Goal: Contribute content

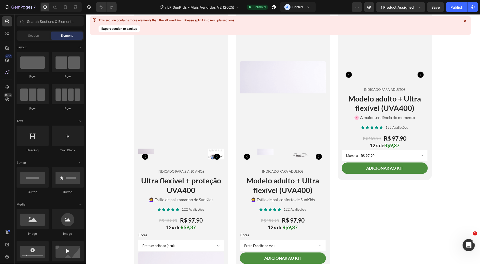
scroll to position [1375, 0]
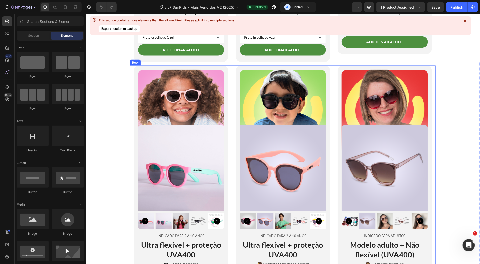
click at [376, 156] on img at bounding box center [384, 168] width 86 height 86
click at [364, 151] on img at bounding box center [384, 168] width 86 height 86
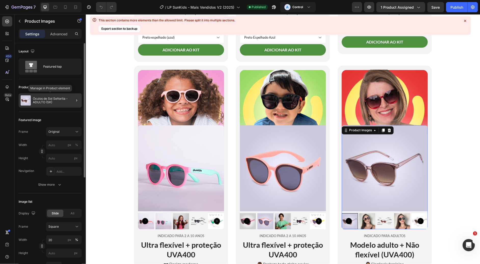
click at [46, 97] on p "Óculos de Sol Señorita - ADULTO (SK)" at bounding box center [56, 100] width 47 height 7
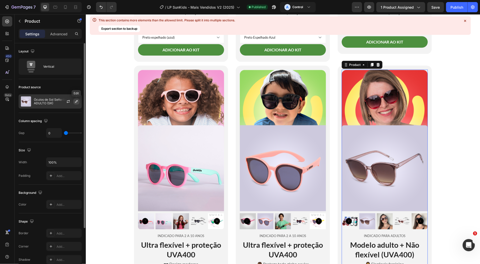
click at [74, 102] on icon "button" at bounding box center [76, 102] width 4 height 4
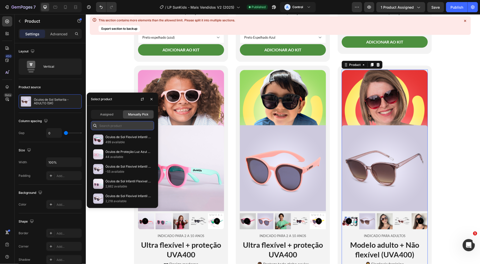
click at [114, 125] on input "text" at bounding box center [122, 125] width 63 height 9
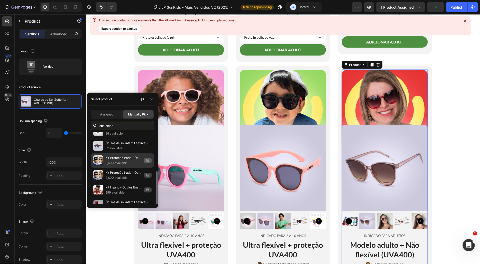
scroll to position [48, 0]
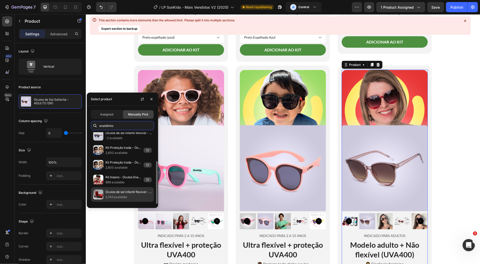
type input "enaldinho"
click at [130, 195] on p "Óculos de sol infantil flexível - Enaldinho" at bounding box center [128, 192] width 46 height 5
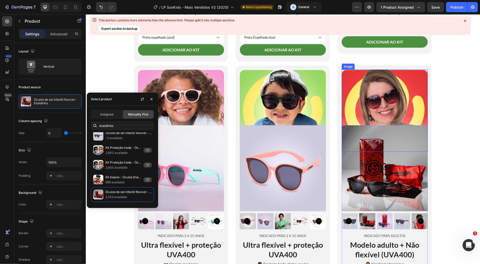
click at [367, 92] on img at bounding box center [384, 110] width 86 height 82
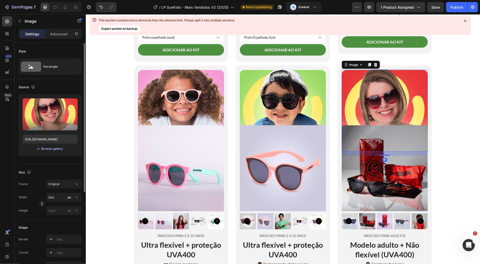
click at [50, 149] on div "Browse gallery" at bounding box center [52, 149] width 22 height 5
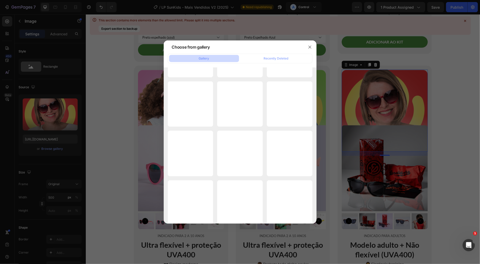
scroll to position [3249, 0]
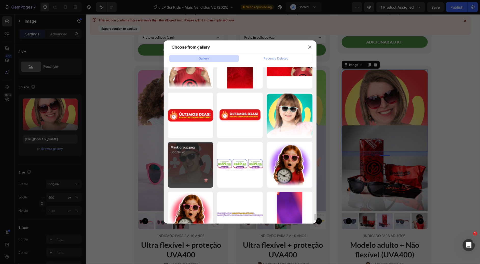
click at [194, 156] on div "Mask group.png 806.34 kb" at bounding box center [191, 165] width 46 height 46
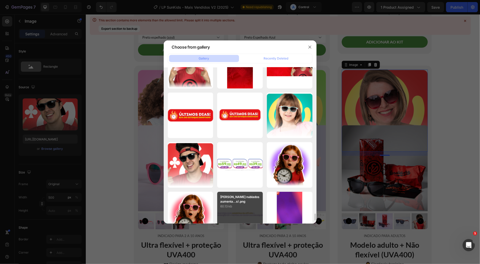
type input "[URL][DOMAIN_NAME]"
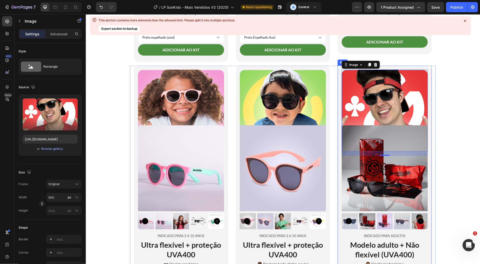
click at [337, 101] on div "Image 16 Product Images Indicado para Adultos Text Block Modelo adulto + Não fl…" at bounding box center [384, 195] width 94 height 261
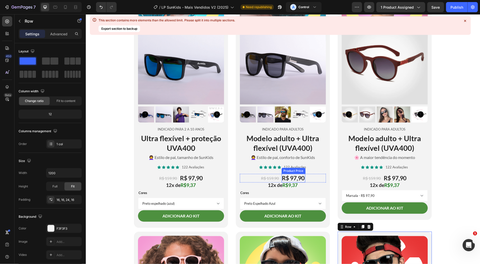
scroll to position [1222, 0]
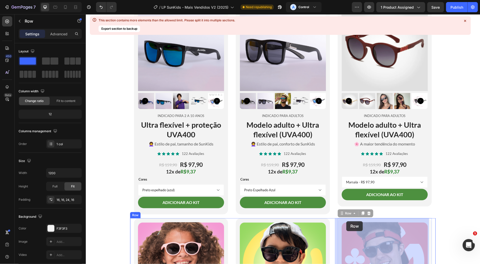
drag, startPoint x: 336, startPoint y: 215, endPoint x: 346, endPoint y: 221, distance: 11.3
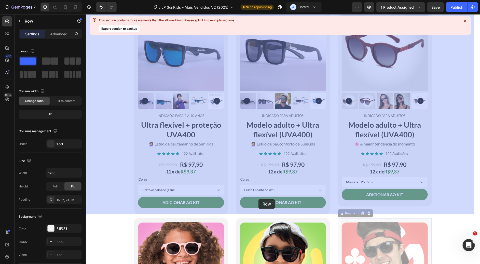
drag, startPoint x: 338, startPoint y: 214, endPoint x: 258, endPoint y: 199, distance: 81.0
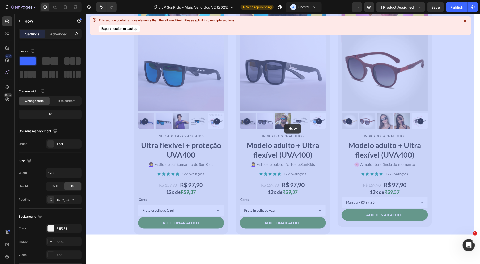
scroll to position [1107, 0]
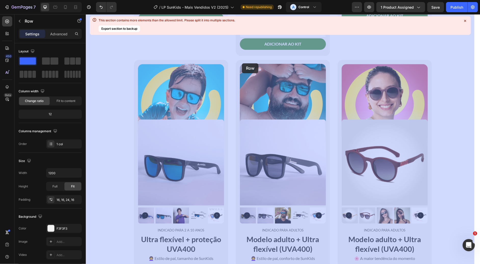
drag, startPoint x: 134, startPoint y: 179, endPoint x: 241, endPoint y: 63, distance: 158.0
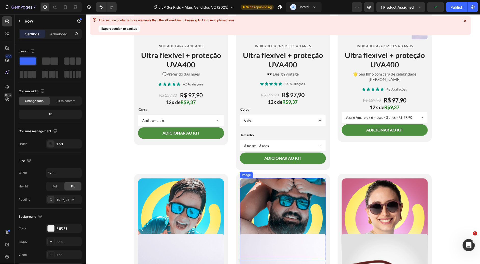
scroll to position [1031, 0]
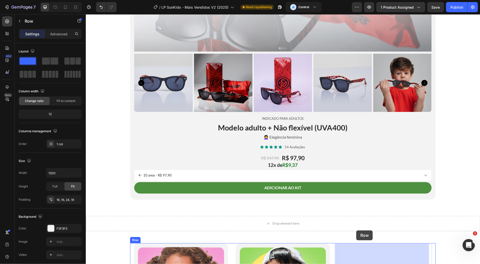
scroll to position [1859, 0]
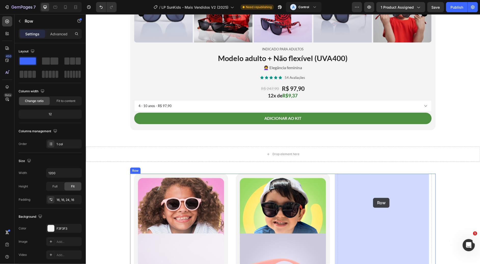
drag, startPoint x: 235, startPoint y: 132, endPoint x: 373, endPoint y: 198, distance: 152.4
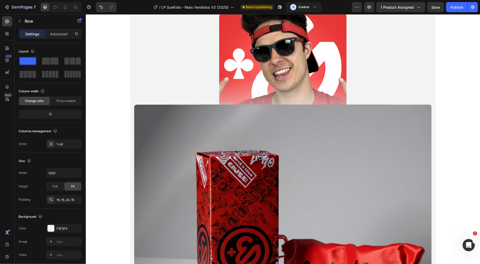
scroll to position [1248, 0]
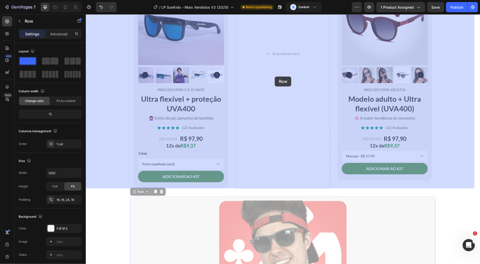
drag, startPoint x: 129, startPoint y: 193, endPoint x: 274, endPoint y: 76, distance: 186.3
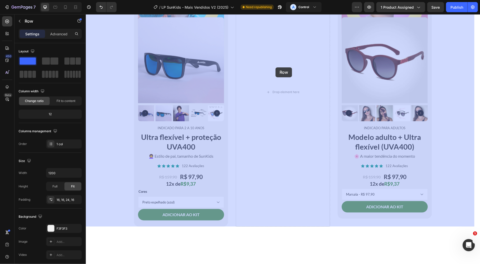
scroll to position [1095, 0]
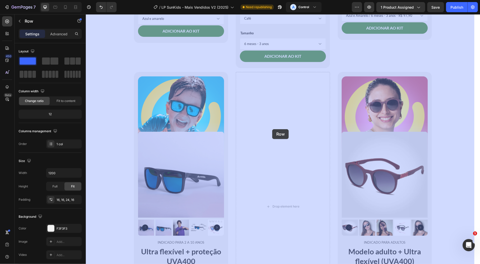
drag, startPoint x: 131, startPoint y: 227, endPoint x: 272, endPoint y: 132, distance: 170.3
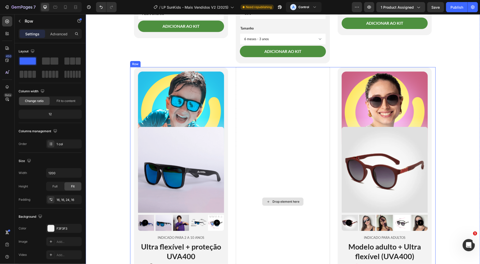
scroll to position [1286, 0]
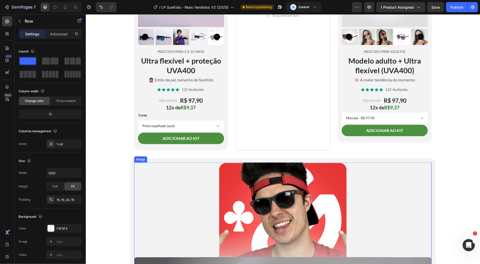
click at [146, 168] on div at bounding box center [282, 222] width 297 height 121
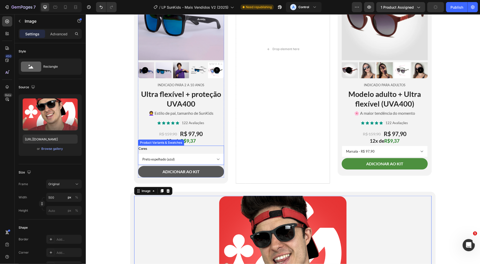
scroll to position [1248, 0]
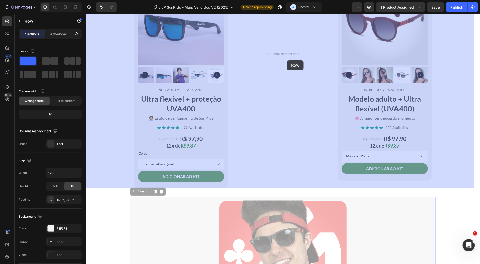
drag, startPoint x: 131, startPoint y: 194, endPoint x: 287, endPoint y: 60, distance: 205.2
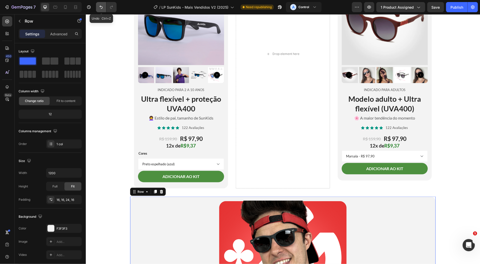
click at [100, 8] on icon "Undo/Redo" at bounding box center [101, 7] width 5 height 5
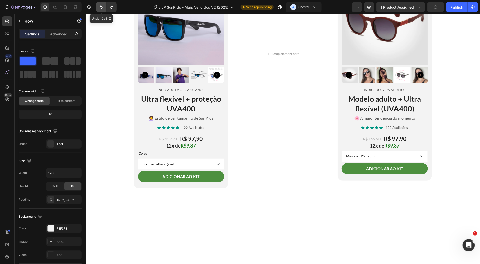
click at [100, 8] on icon "Undo/Redo" at bounding box center [101, 7] width 5 height 5
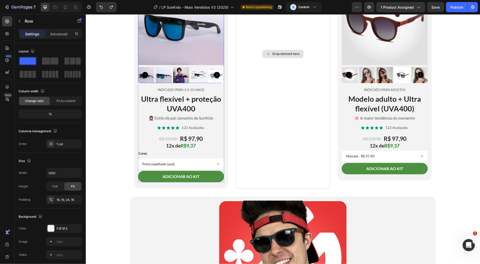
scroll to position [1210, 0]
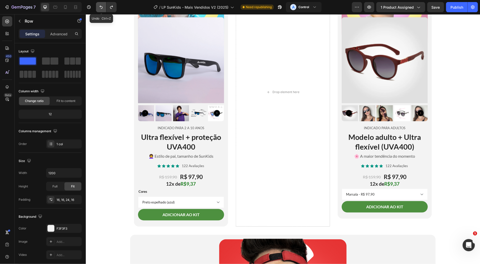
click at [100, 7] on icon "Undo/Redo" at bounding box center [101, 7] width 5 height 5
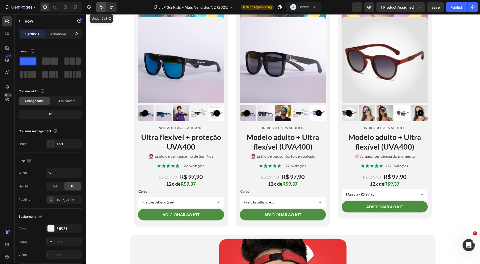
click at [100, 7] on icon "Undo/Redo" at bounding box center [101, 7] width 5 height 5
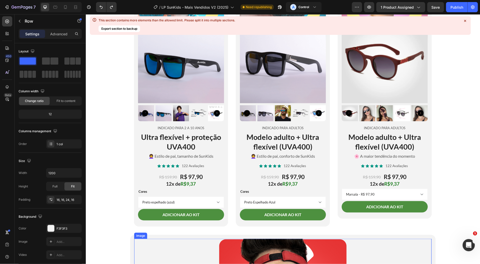
scroll to position [1324, 0]
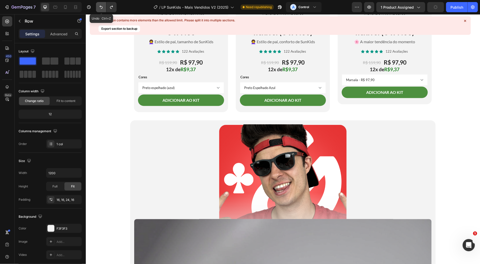
click at [105, 5] on button "Undo/Redo" at bounding box center [101, 7] width 10 height 10
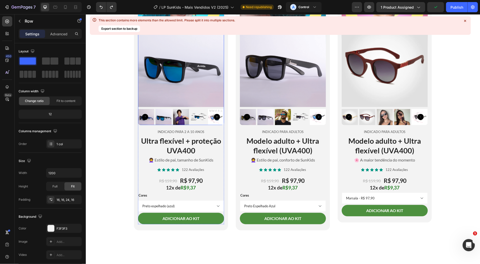
scroll to position [1171, 0]
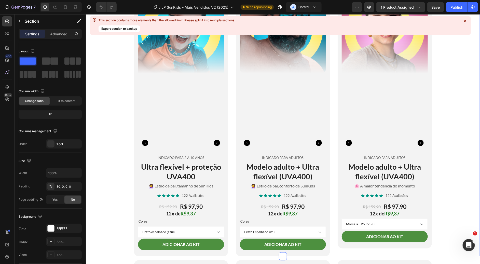
scroll to position [1413, 0]
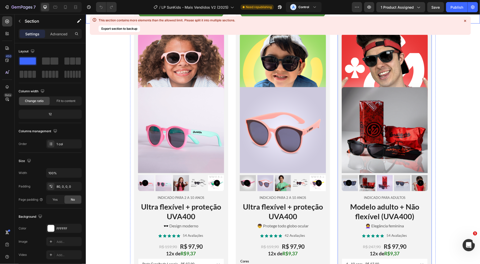
click at [337, 60] on div "Image Product Images Indicado para Adultos Text Block Modelo adulto + Não flexí…" at bounding box center [384, 157] width 94 height 261
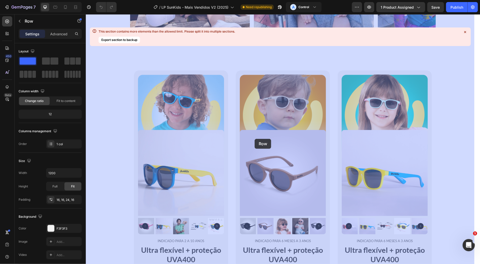
scroll to position [828, 0]
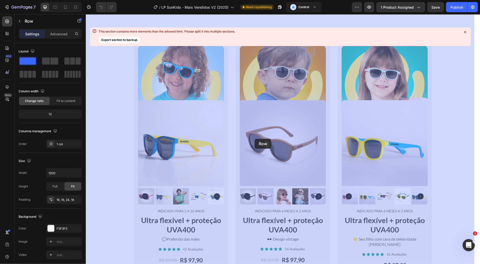
drag, startPoint x: 338, startPoint y: 185, endPoint x: 254, endPoint y: 138, distance: 95.9
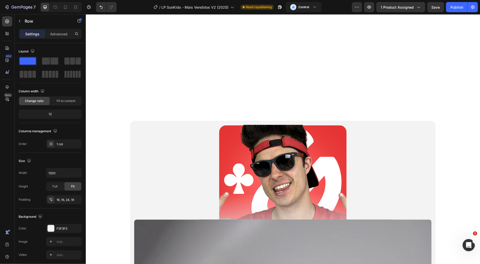
scroll to position [1449, 0]
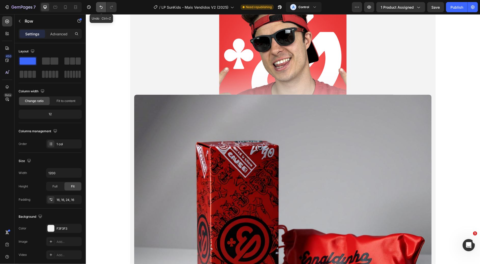
click at [99, 7] on icon "Undo/Redo" at bounding box center [101, 7] width 5 height 5
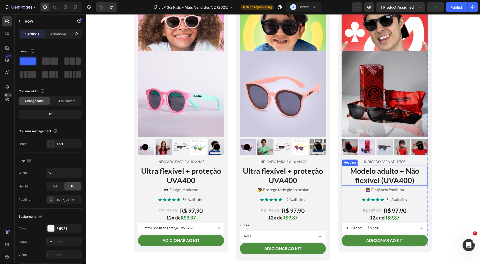
scroll to position [1487, 0]
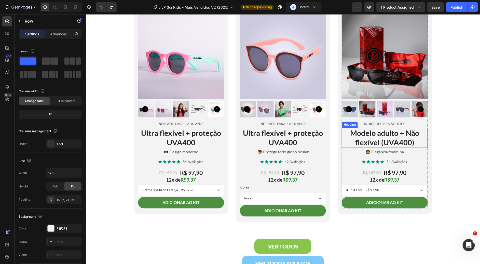
click at [383, 137] on h2 "Modelo adulto + Não flexível (UVA400)" at bounding box center [384, 138] width 86 height 20
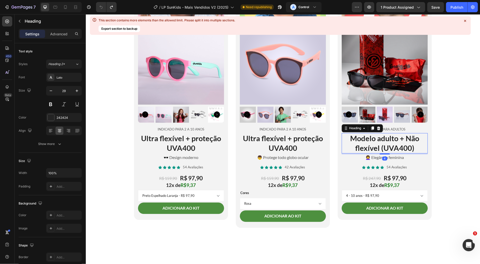
scroll to position [1105, 0]
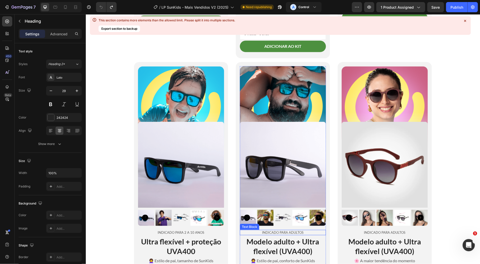
click at [273, 247] on h2 "Modelo adulto + Ultra flexível (UVA400)" at bounding box center [283, 246] width 86 height 20
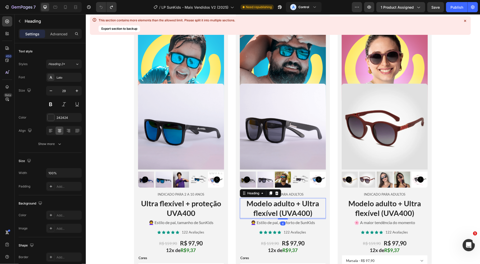
scroll to position [1171, 0]
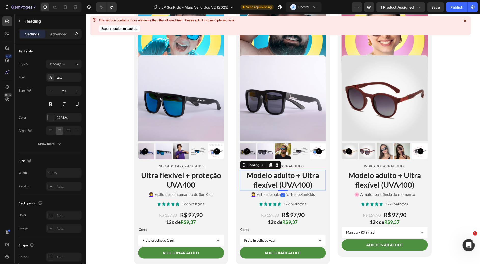
click at [290, 170] on h2 "Modelo adulto + Ultra flexível (UVA400)" at bounding box center [283, 180] width 86 height 20
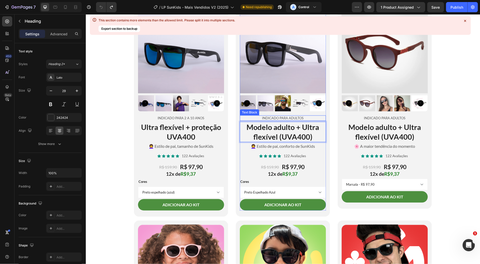
click at [293, 118] on p "Indicado para Adultos" at bounding box center [282, 118] width 85 height 4
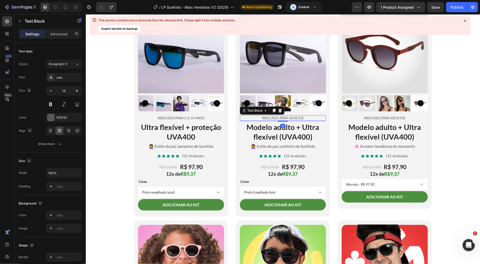
click at [291, 118] on p "Indicado para Adultos" at bounding box center [282, 118] width 85 height 4
copy p "Indicado para Adultos"
drag, startPoint x: 276, startPoint y: 129, endPoint x: 266, endPoint y: 131, distance: 10.6
click at [276, 129] on p "Modelo adulto + Ultra flexível (UVA400)" at bounding box center [282, 131] width 85 height 19
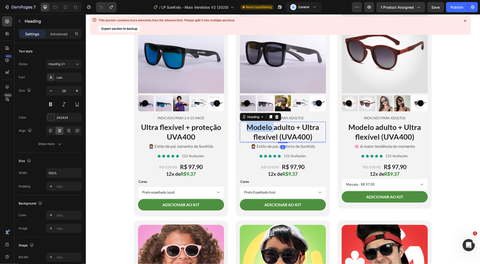
click at [266, 131] on p "Modelo adulto + Ultra flexível (UVA400)" at bounding box center [282, 131] width 85 height 19
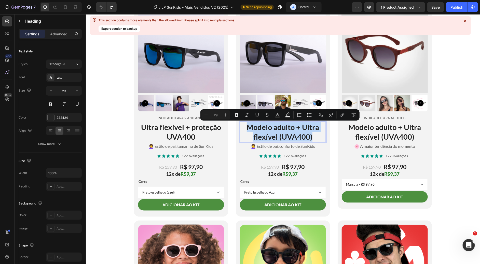
copy p "Modelo adulto + Ultra flexível (UVA400)"
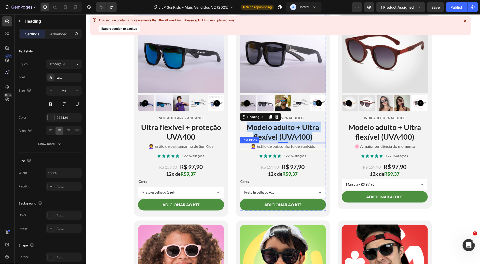
click at [265, 144] on p "👩‍🦱 Estilo de pai, conforto de SunKids" at bounding box center [282, 146] width 85 height 5
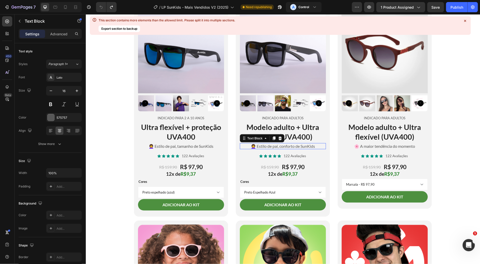
click at [265, 145] on p "👩‍🦱 Estilo de pai, conforto de SunKids" at bounding box center [282, 146] width 85 height 5
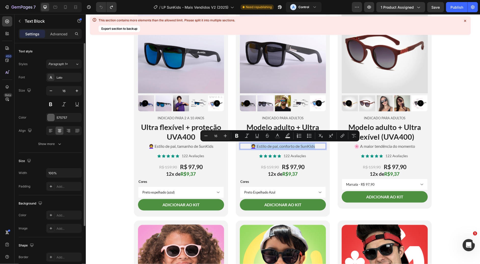
copy p "👩‍🦱 Estilo de pai, conforto de SunKids"
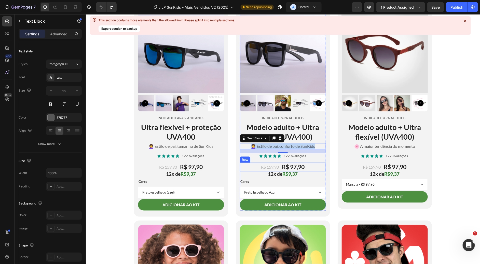
click at [311, 166] on div "R$ 159,90 Product Price Product Price R$ 97,90 Product Price Product Price Row" at bounding box center [283, 167] width 86 height 9
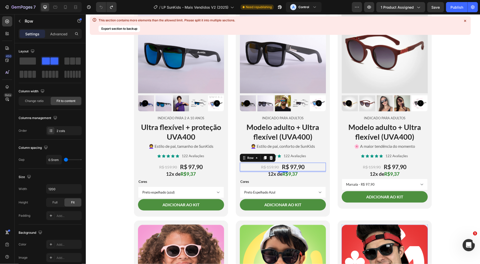
scroll to position [1334, 0]
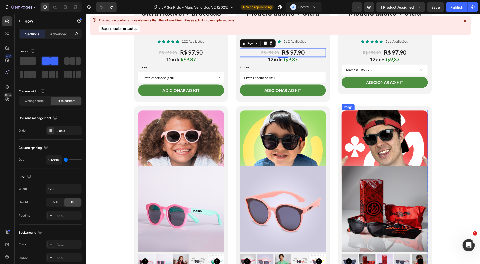
click at [369, 134] on img at bounding box center [384, 151] width 86 height 82
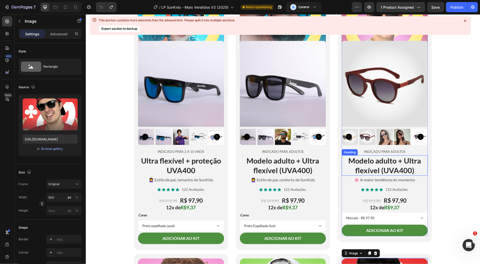
scroll to position [1181, 0]
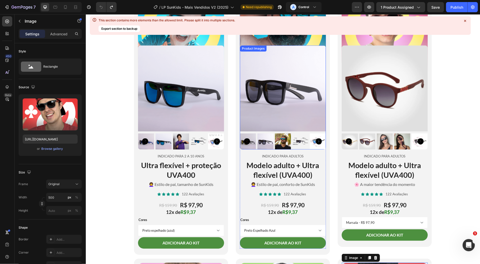
click at [292, 87] on img at bounding box center [283, 88] width 86 height 86
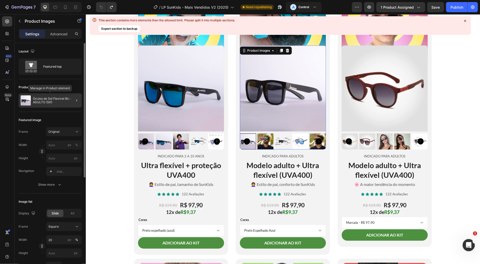
click at [38, 102] on p "Óculos de Sol Flexível Blade - ADULTO (SK)" at bounding box center [56, 100] width 47 height 7
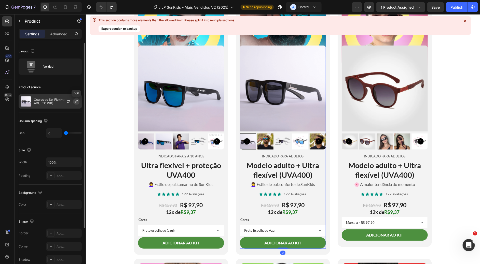
click at [76, 102] on icon "button" at bounding box center [76, 101] width 3 height 3
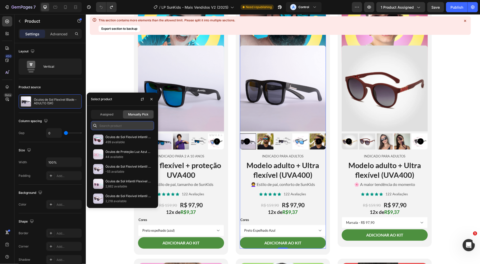
click at [115, 121] on input "text" at bounding box center [122, 125] width 63 height 9
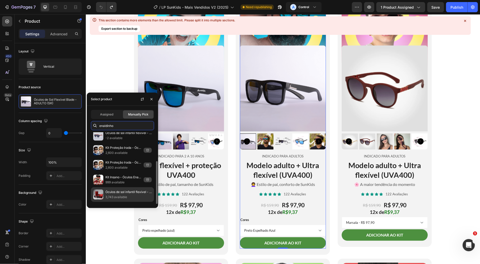
type input "enaldinho"
drag, startPoint x: 118, startPoint y: 192, endPoint x: 167, endPoint y: 175, distance: 51.8
click at [118, 192] on p "Óculos de sol infantil flexível - Enaldinho" at bounding box center [128, 192] width 46 height 5
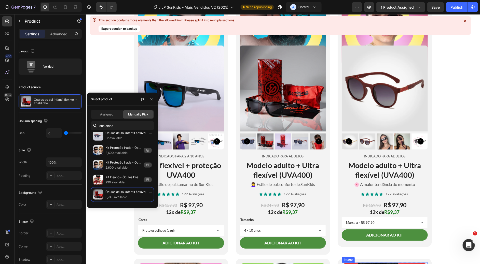
scroll to position [1296, 0]
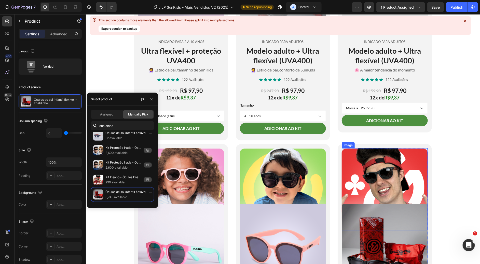
click at [379, 173] on img at bounding box center [384, 189] width 86 height 82
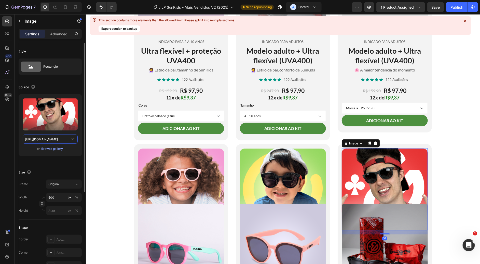
click at [51, 138] on input "[URL][DOMAIN_NAME]" at bounding box center [50, 139] width 55 height 9
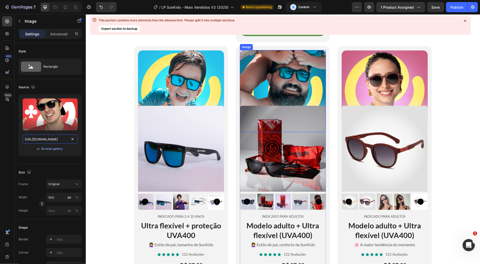
scroll to position [1105, 0]
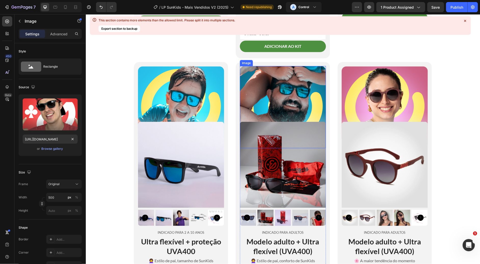
click at [286, 79] on img at bounding box center [283, 107] width 86 height 82
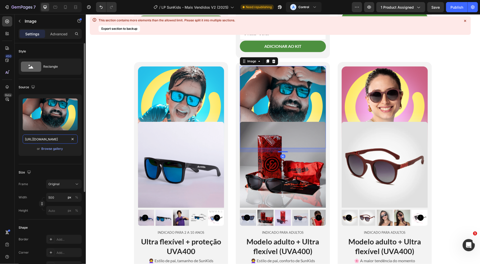
click at [42, 138] on input "https://cdn.shopify.com/s/files/1/0268/9594/1737/files/gempages_448816988437873…" at bounding box center [50, 139] width 55 height 9
click at [36, 137] on input "https://cdn.shopify.com/s/files/1/0268/9594/1737/files/gempages_448816988437873…" at bounding box center [50, 139] width 55 height 9
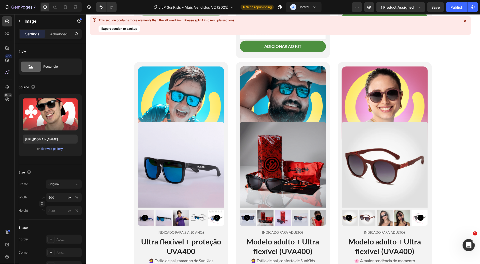
scroll to position [1334, 0]
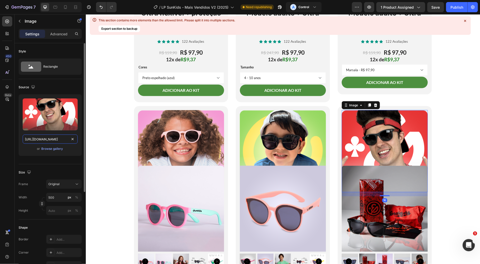
click at [50, 140] on input "[URL][DOMAIN_NAME]" at bounding box center [50, 139] width 55 height 9
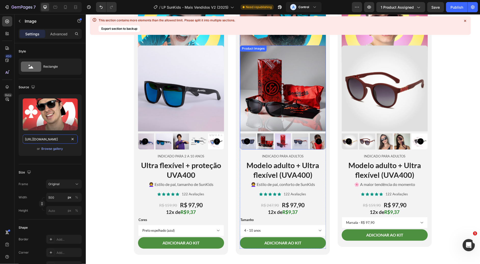
scroll to position [1105, 0]
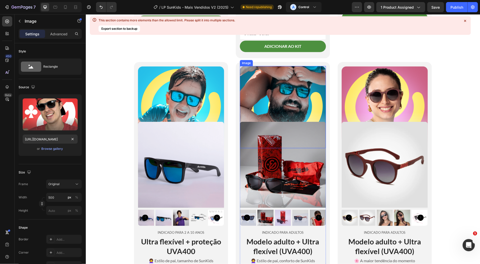
drag, startPoint x: 277, startPoint y: 68, endPoint x: 275, endPoint y: 78, distance: 9.7
click at [277, 68] on img at bounding box center [283, 107] width 86 height 82
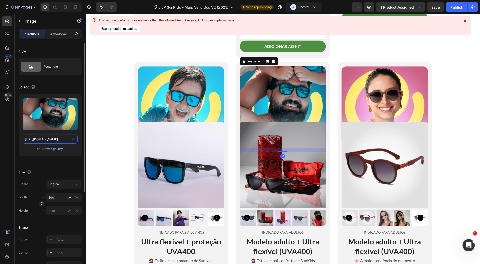
click at [48, 139] on input "https://cdn.shopify.com/s/files/1/0268/9594/1737/files/gempages_448816988437873…" at bounding box center [50, 139] width 55 height 9
paste input "2c8d8e36-d941-4118-afd8-0cfcf4ee3d07"
type input "[URL][DOMAIN_NAME]"
click at [43, 157] on div "Upload Image https://cdn.shopify.com/s/files/1/0268/9594/1737/files/gempages_44…" at bounding box center [50, 127] width 63 height 66
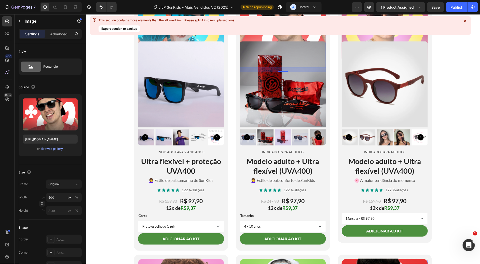
scroll to position [1334, 0]
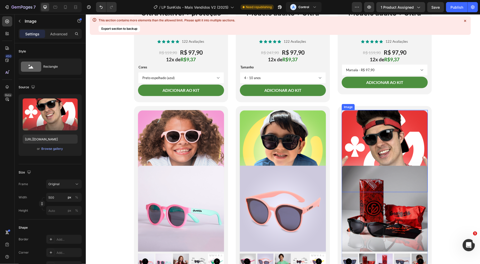
click at [376, 133] on img at bounding box center [384, 151] width 86 height 82
drag, startPoint x: 129, startPoint y: 141, endPoint x: 381, endPoint y: 175, distance: 254.5
click at [381, 175] on img at bounding box center [384, 209] width 86 height 86
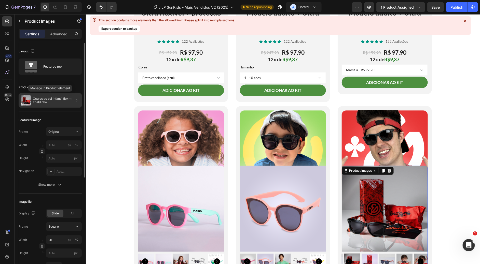
click at [48, 99] on p "Óculos de sol infantil flexível - Enaldinho" at bounding box center [56, 100] width 47 height 7
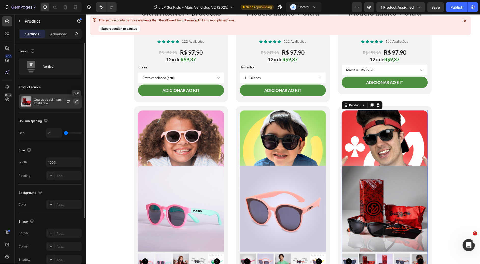
click at [78, 101] on button "button" at bounding box center [76, 102] width 6 height 6
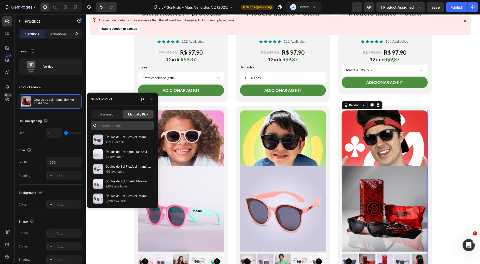
click at [123, 125] on input "text" at bounding box center [122, 125] width 63 height 9
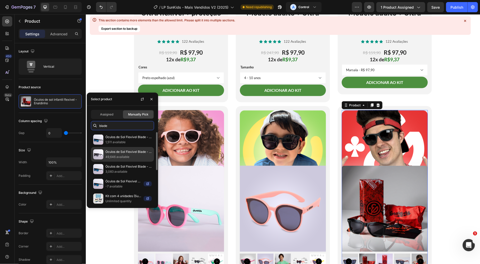
type input "blade"
click at [124, 150] on p "Óculos de Sol Flexível Blade - ADULTO (SK)" at bounding box center [128, 151] width 46 height 5
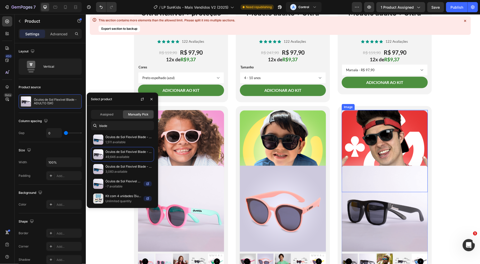
click at [386, 130] on img at bounding box center [384, 151] width 86 height 82
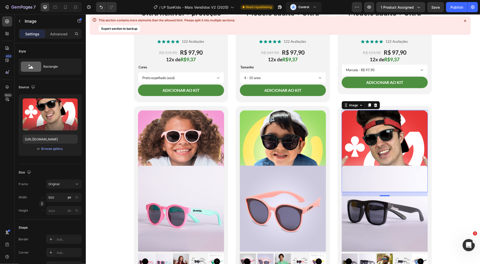
click at [375, 138] on img at bounding box center [384, 151] width 86 height 82
click at [54, 137] on input "[URL][DOMAIN_NAME]" at bounding box center [50, 139] width 55 height 9
paste input "96f6525b-3508-42d1-9db4-2d37ef253365"
type input "https://cdn.shopify.com/s/files/1/0268/9594/1737/files/gempages_448816988437873…"
click at [33, 155] on div "Upload Image https://cdn.shopify.com/s/files/1/0268/9594/1737/files/gempages_44…" at bounding box center [50, 125] width 63 height 62
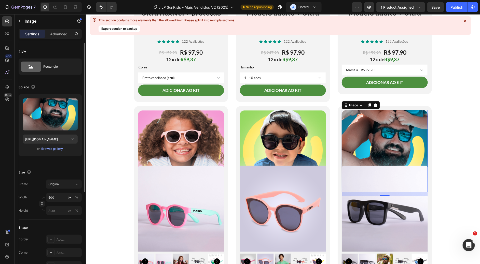
scroll to position [0, 0]
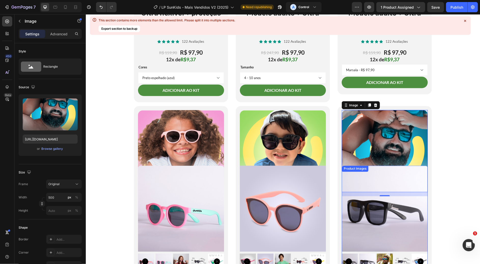
click at [381, 225] on img at bounding box center [384, 209] width 86 height 86
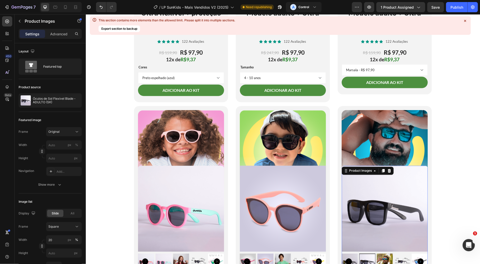
scroll to position [1410, 0]
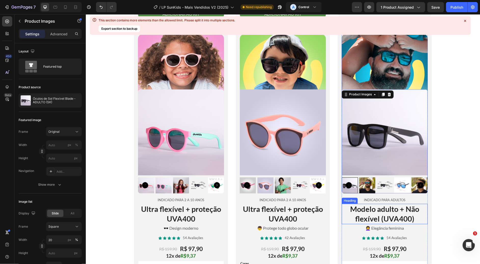
click at [377, 217] on h2 "Modelo adulto + Não flexível (UVA400)" at bounding box center [384, 214] width 86 height 20
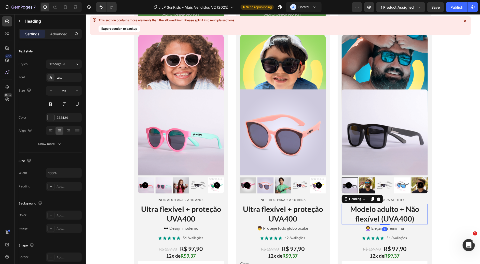
click at [377, 214] on h2 "Modelo adulto + Não flexível (UVA400)" at bounding box center [384, 214] width 86 height 20
click at [391, 228] on p "👩‍🦱 Elegância feminina" at bounding box center [384, 228] width 85 height 5
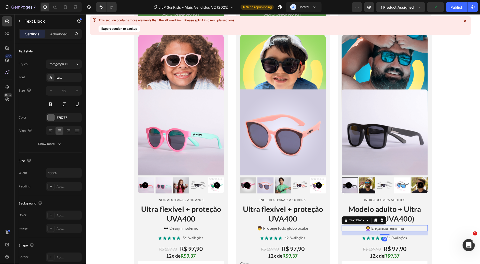
click at [395, 228] on p "👩‍🦱 Elegância feminina" at bounding box center [384, 228] width 85 height 5
click at [414, 237] on div "Icon Icon Icon Icon Icon Icon List 54 Avaliações Text Block Row" at bounding box center [384, 237] width 86 height 5
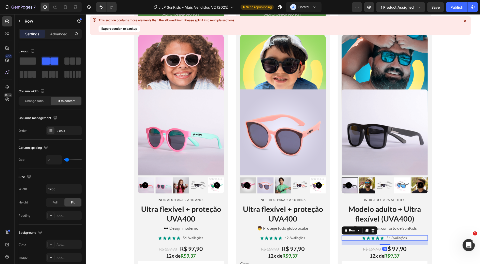
click at [417, 247] on div "R$ 159,90 Product Price Product Price R$ 97,90 Product Price Product Price Row" at bounding box center [384, 249] width 86 height 9
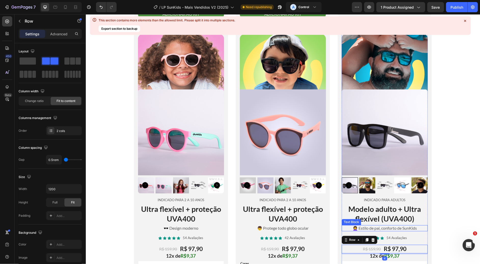
click at [368, 230] on p "👩‍🦱 Estilo de pai, conforto de SunKids" at bounding box center [384, 228] width 85 height 5
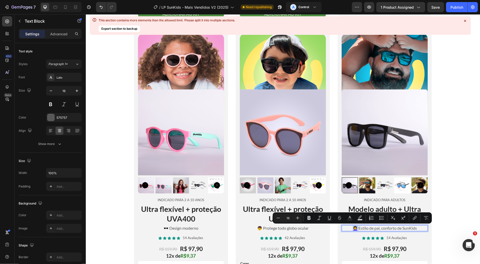
drag, startPoint x: 355, startPoint y: 229, endPoint x: 347, endPoint y: 230, distance: 7.2
click at [347, 230] on p "👩‍🦱 Estilo de pai, conforto de SunKids" at bounding box center [384, 228] width 85 height 5
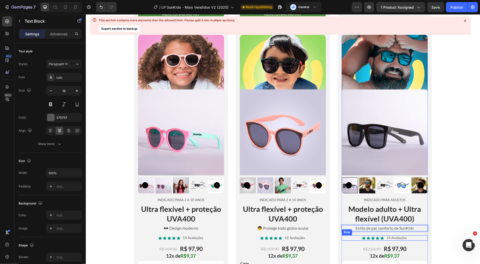
click at [342, 241] on div "Icon Icon Icon Icon Icon Icon List 54 Avaliações Text Block Row" at bounding box center [384, 237] width 86 height 5
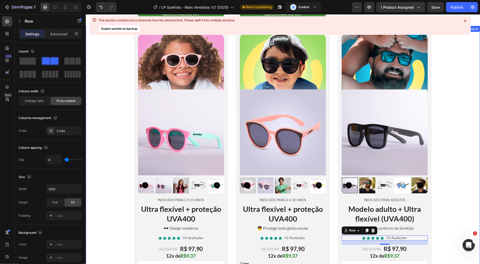
click at [448, 205] on div "Image Product Images Indicado para 2 a 10 anos Text Block Ultra flexível + prot…" at bounding box center [283, 162] width 394 height 273
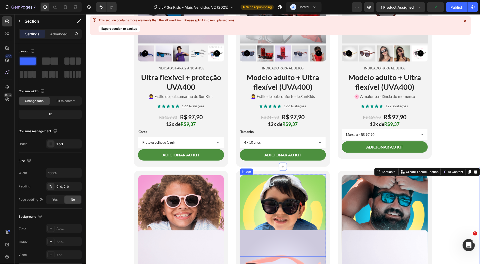
scroll to position [1181, 0]
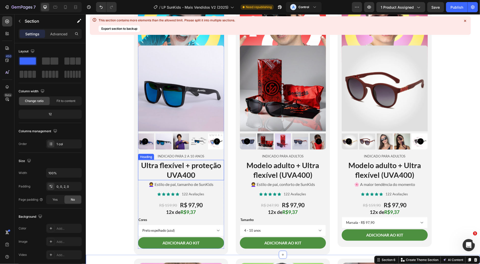
click at [182, 172] on h2 "Ultra flexível + proteção UVA400" at bounding box center [181, 170] width 86 height 20
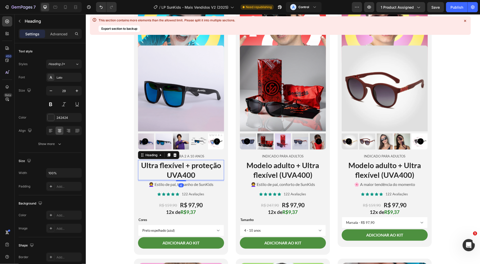
click at [159, 173] on h2 "Ultra flexível + proteção UVA400" at bounding box center [181, 170] width 86 height 20
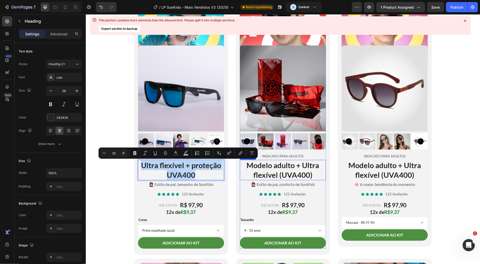
click at [293, 172] on h2 "Modelo adulto + Ultra flexível (UVA400)" at bounding box center [283, 170] width 86 height 20
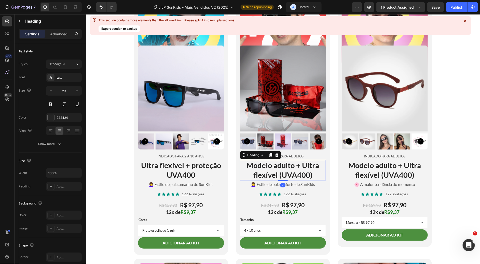
click at [272, 168] on h2 "Modelo adulto + Ultra flexível (UVA400)" at bounding box center [283, 170] width 86 height 20
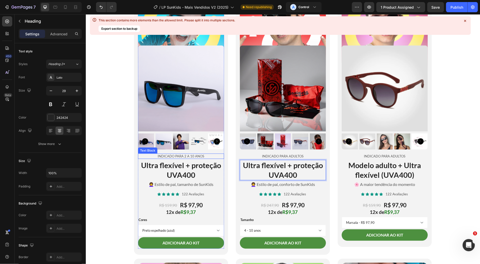
click at [176, 156] on p "Indicado para 2 a 10 anos" at bounding box center [180, 156] width 85 height 4
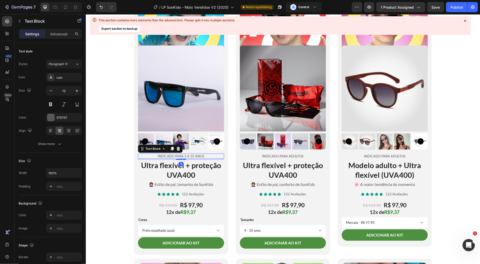
click at [160, 155] on p "Indicado para 2 a 10 anos" at bounding box center [180, 156] width 85 height 4
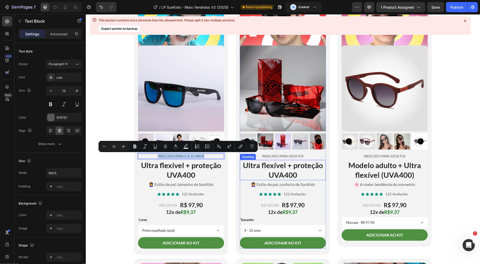
copy p "Indicado para 2 a 10 anos"
click at [274, 157] on p "Indicado para Adultos" at bounding box center [282, 156] width 85 height 4
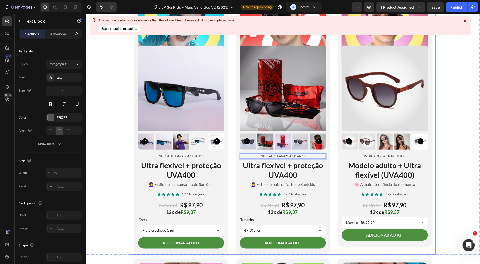
click at [332, 181] on div "Image Product Images Indicado para 2 a 10 anos Text Block Ultra flexível + prot…" at bounding box center [282, 119] width 305 height 269
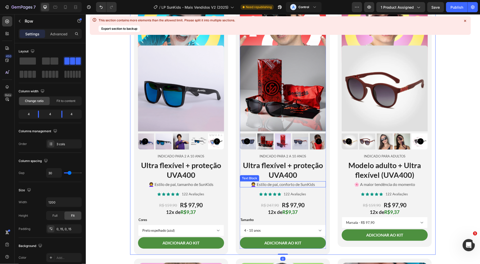
click at [287, 186] on p "👩‍🦱 Estilo de pai, conforto de SunKids" at bounding box center [282, 184] width 85 height 5
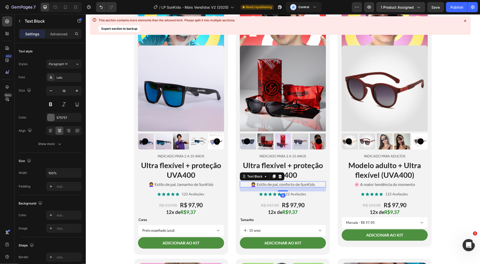
click at [261, 184] on p "👩‍🦱 Estilo de pai, conforto de SunKids" at bounding box center [282, 184] width 85 height 5
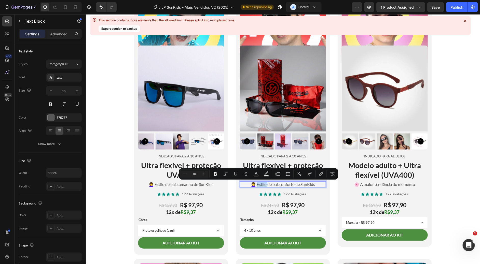
click at [258, 185] on p "👩‍🦱 Estilo de pai, conforto de SunKids" at bounding box center [282, 184] width 85 height 5
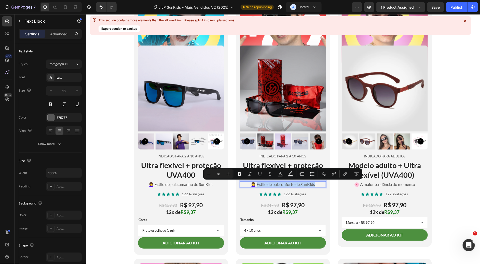
drag, startPoint x: 253, startPoint y: 185, endPoint x: 317, endPoint y: 185, distance: 64.1
click at [317, 185] on p "👩‍🦱 Estilo de pai, conforto de SunKids" at bounding box center [282, 184] width 85 height 5
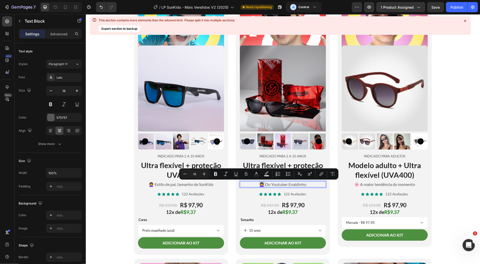
drag, startPoint x: 260, startPoint y: 185, endPoint x: 256, endPoint y: 185, distance: 4.3
click at [256, 185] on p "👩‍🦱 Do Youtuber Enaldinho" at bounding box center [282, 184] width 85 height 5
click at [326, 193] on div "Image Product Images Indicado para 2 a 10 anos Text Block Ultra flexível + prot…" at bounding box center [282, 119] width 94 height 269
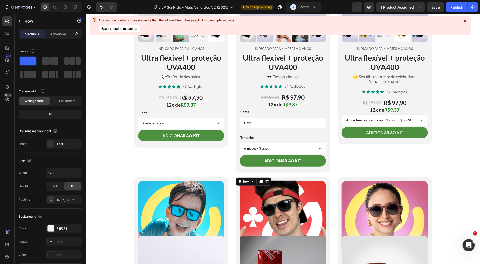
scroll to position [952, 0]
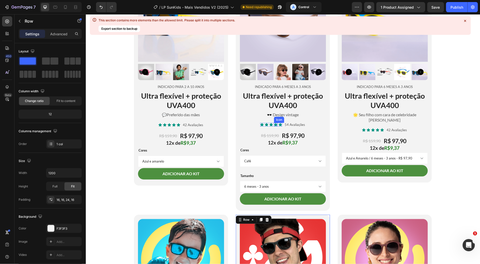
click at [274, 120] on div "Icon" at bounding box center [279, 120] width 10 height 6
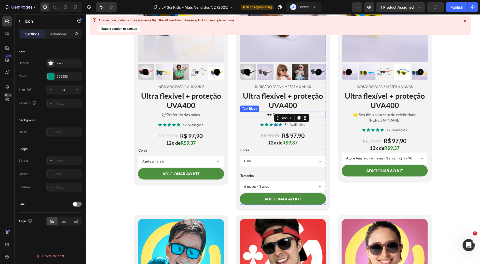
click at [263, 116] on p "🕶️ Design vintage" at bounding box center [282, 114] width 85 height 5
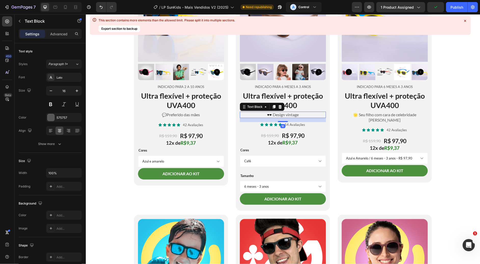
click at [267, 113] on p "🕶️ Design vintage" at bounding box center [282, 114] width 85 height 5
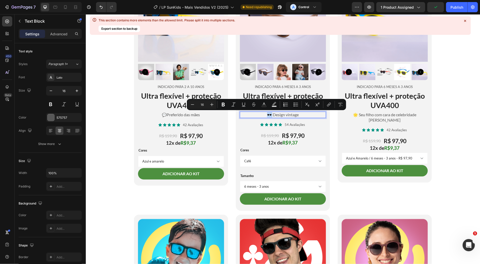
drag, startPoint x: 268, startPoint y: 114, endPoint x: 264, endPoint y: 114, distance: 4.1
click at [264, 114] on p "🕶️ Design vintage" at bounding box center [282, 114] width 85 height 5
click at [268, 116] on p "🕶️ Design vintage" at bounding box center [282, 114] width 85 height 5
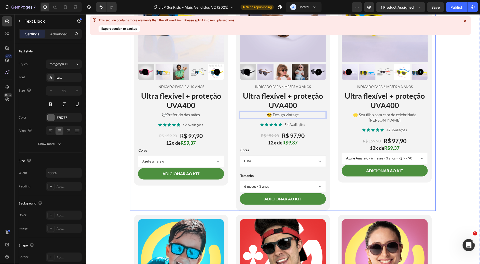
click at [330, 120] on div "Image Product Images Indicado para 2 a 10 anos Text Block Ultra flexível + prot…" at bounding box center [282, 63] width 305 height 295
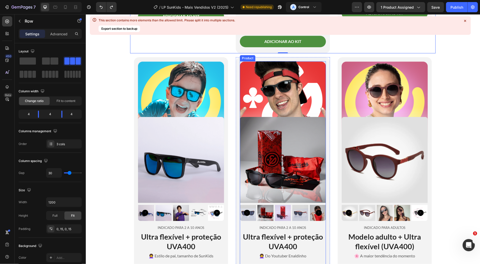
scroll to position [1158, 0]
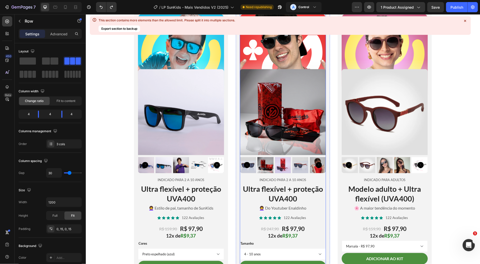
click at [257, 205] on p "👩‍🦱 Do Youtuber Enaldinho" at bounding box center [282, 207] width 85 height 5
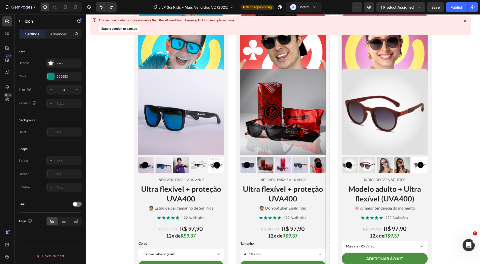
click at [263, 216] on icon at bounding box center [265, 218] width 4 height 4
click at [255, 205] on p "👩‍🦱 Do Youtuber Enaldinho" at bounding box center [282, 207] width 85 height 5
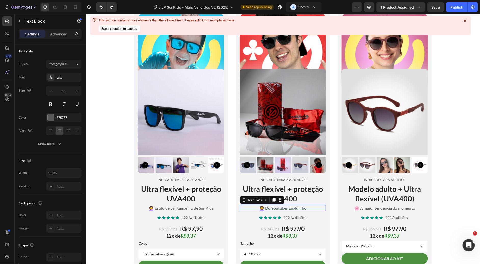
scroll to position [1181, 0]
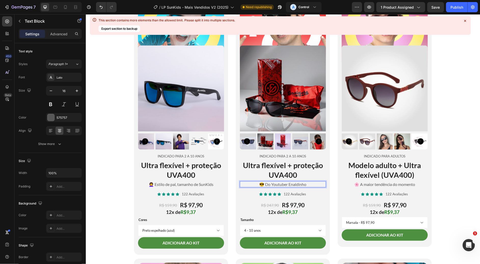
click at [269, 185] on p "😎 Do Youtuber Enaldinho" at bounding box center [282, 184] width 85 height 5
click at [329, 186] on div "Image Product Images Indicado para 2 a 10 anos Text Block Ultra flexível + prot…" at bounding box center [282, 119] width 305 height 269
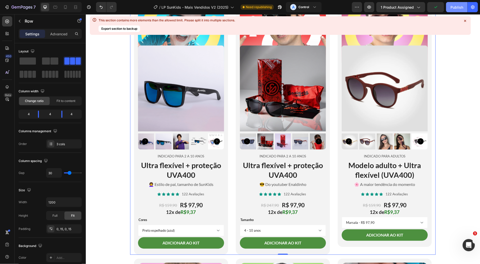
click at [460, 10] on button "Publish" at bounding box center [456, 7] width 21 height 10
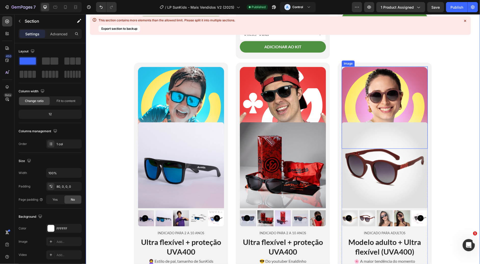
scroll to position [952, 0]
